Goal: Task Accomplishment & Management: Manage account settings

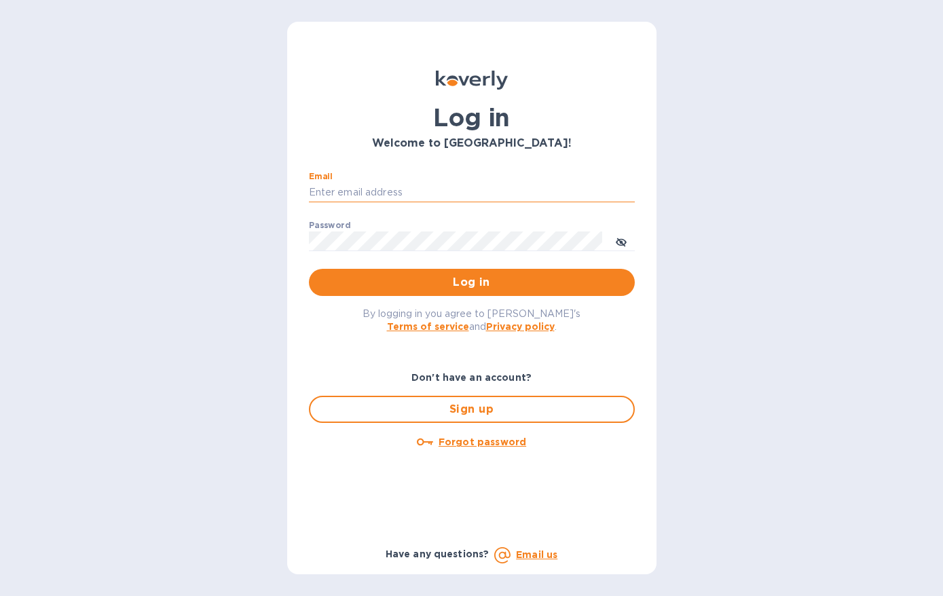
click at [392, 194] on input "Email" at bounding box center [472, 193] width 326 height 20
type input "monica@jorgeordonez.com"
click at [309, 269] on button "Log in" at bounding box center [472, 282] width 326 height 27
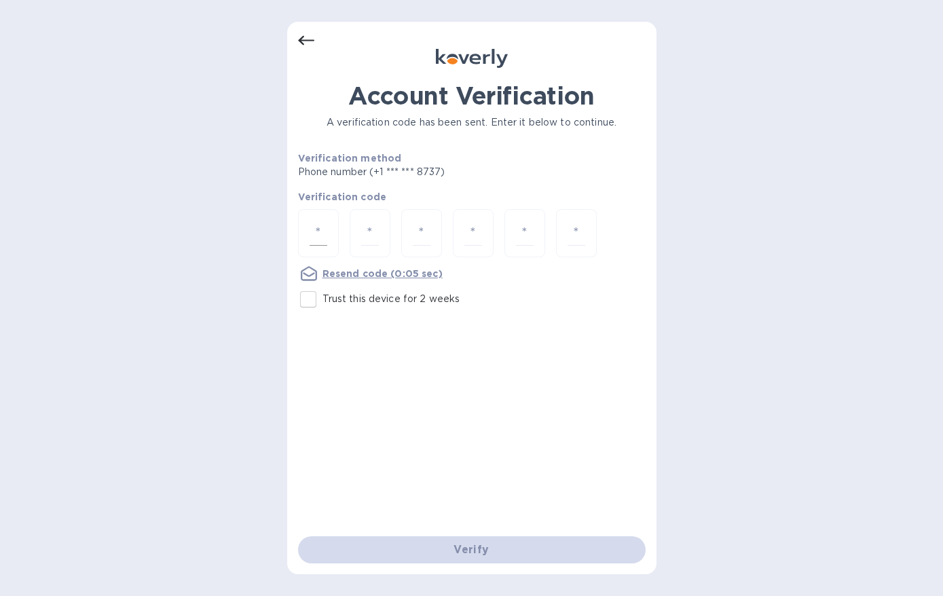
click at [323, 234] on input "number" at bounding box center [319, 233] width 18 height 25
type input "8"
type input "0"
type input "7"
type input "5"
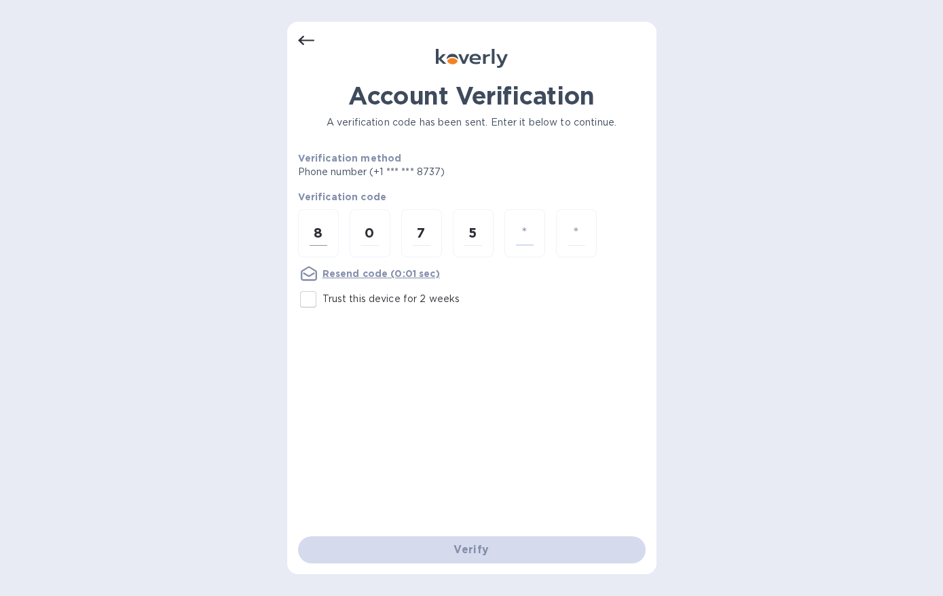
type input "8"
type input "5"
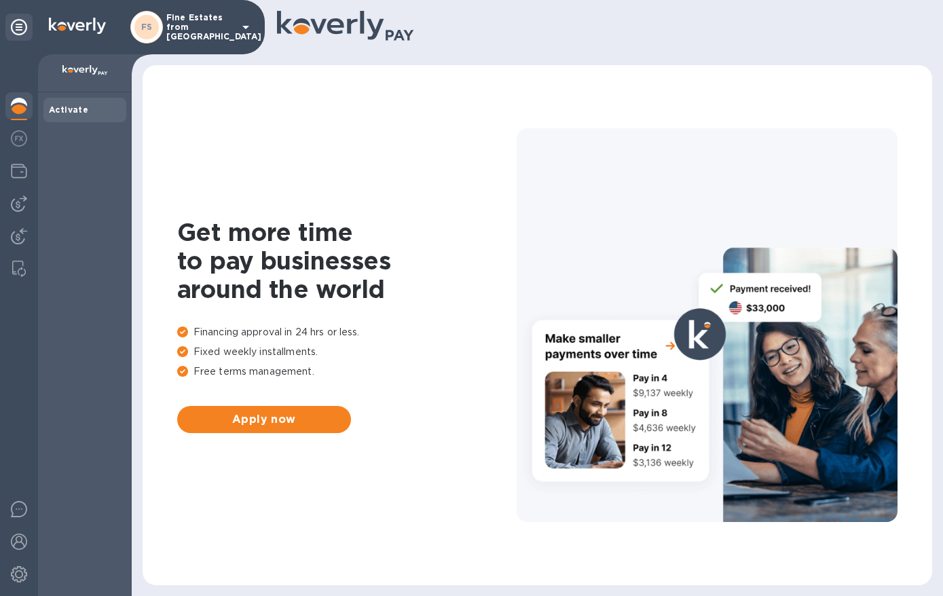
click at [172, 25] on p "Fine Estates from [GEOGRAPHIC_DATA]" at bounding box center [200, 27] width 68 height 29
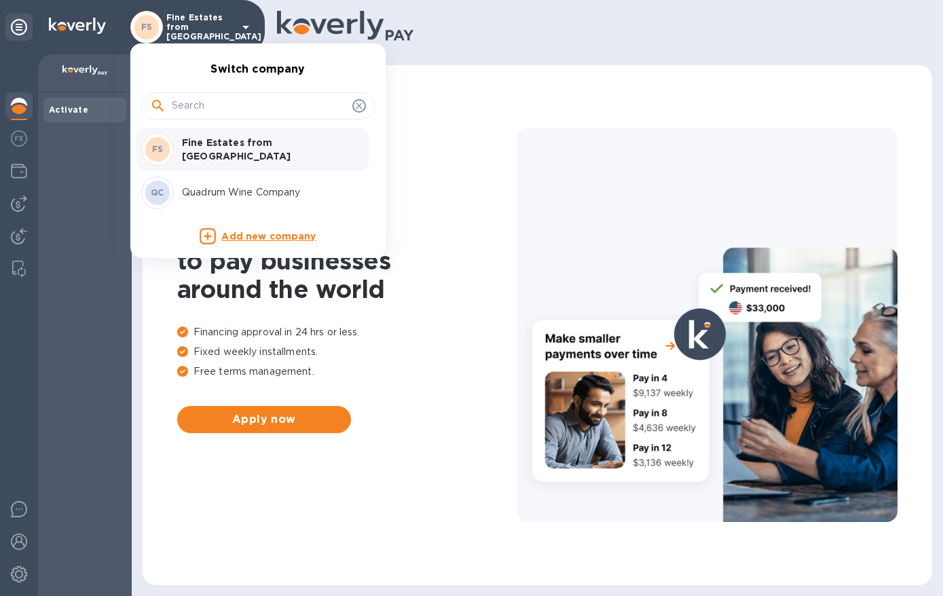
click at [200, 186] on p "Quadrum Wine Company" at bounding box center [267, 192] width 171 height 14
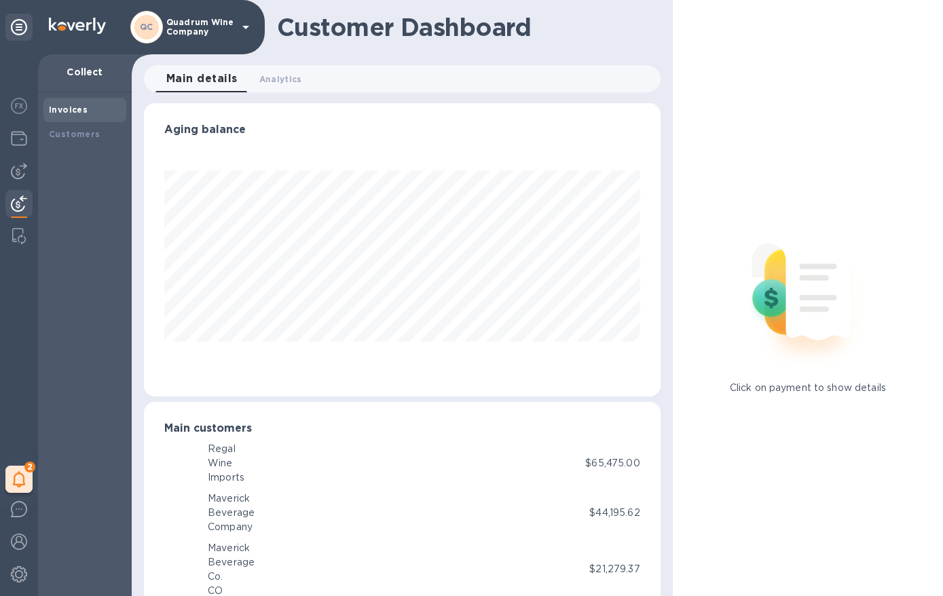
scroll to position [293, 510]
click at [19, 148] on div at bounding box center [18, 140] width 27 height 30
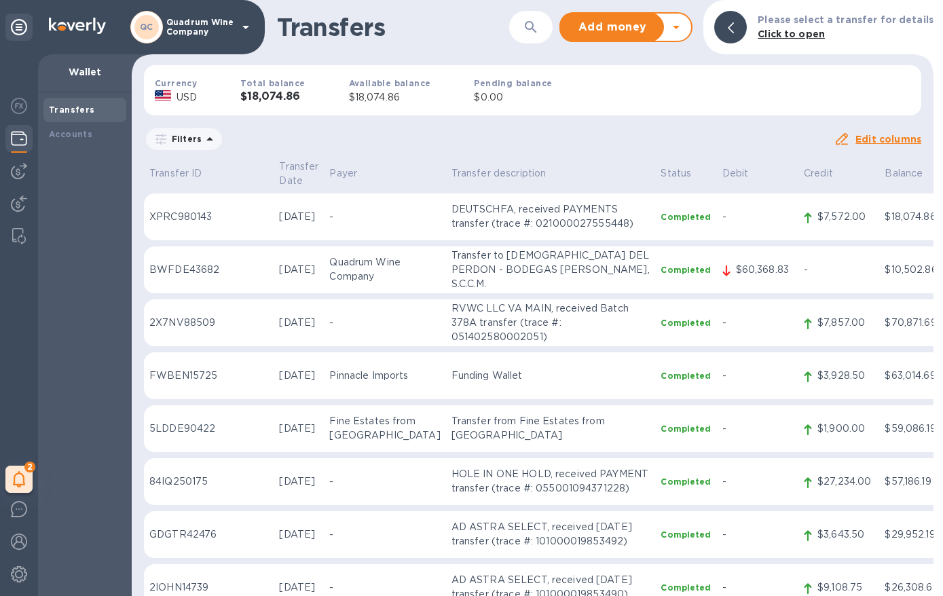
click at [266, 88] on div "Total balance $18,074.86" at bounding box center [273, 90] width 108 height 72
